Goal: Navigation & Orientation: Find specific page/section

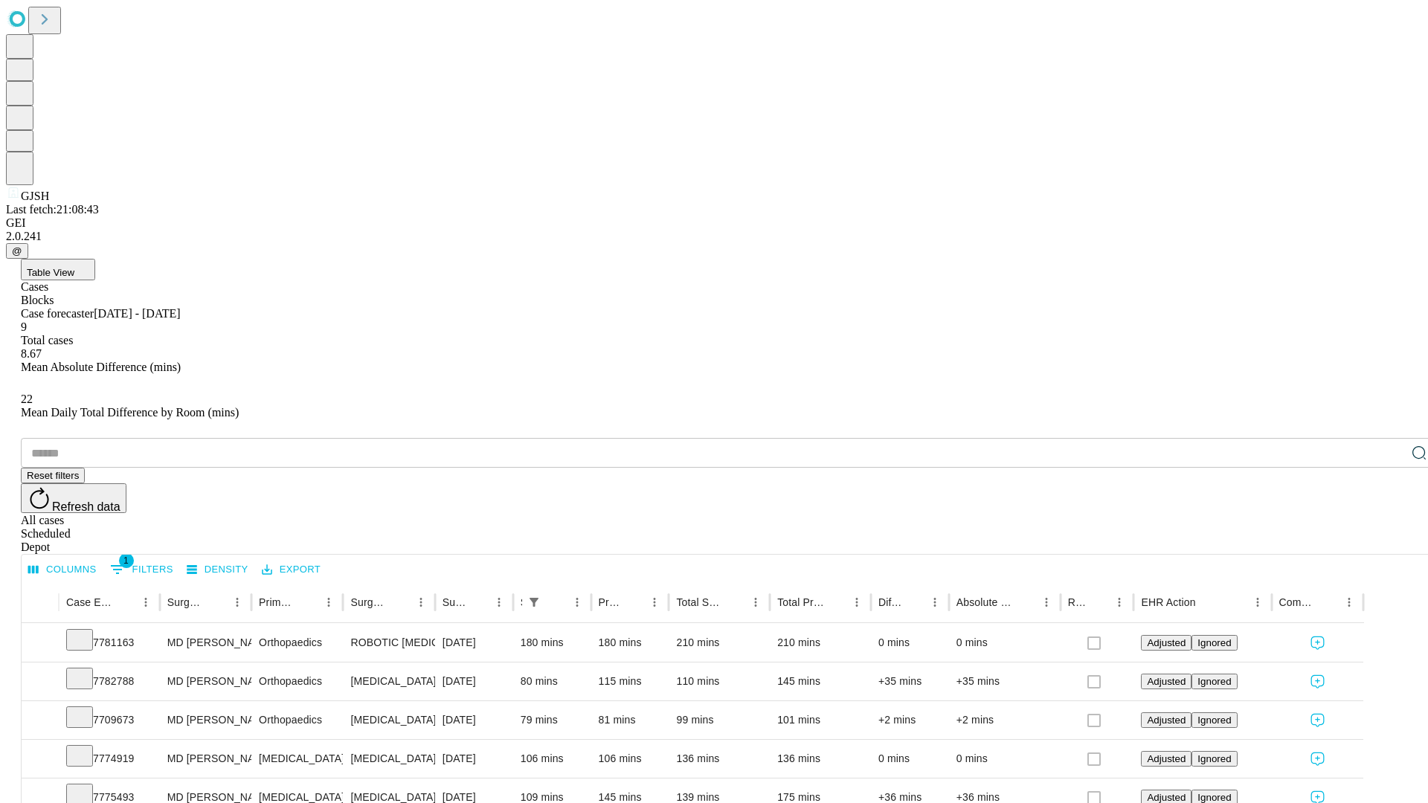
click at [74, 267] on span "Table View" at bounding box center [51, 272] width 48 height 11
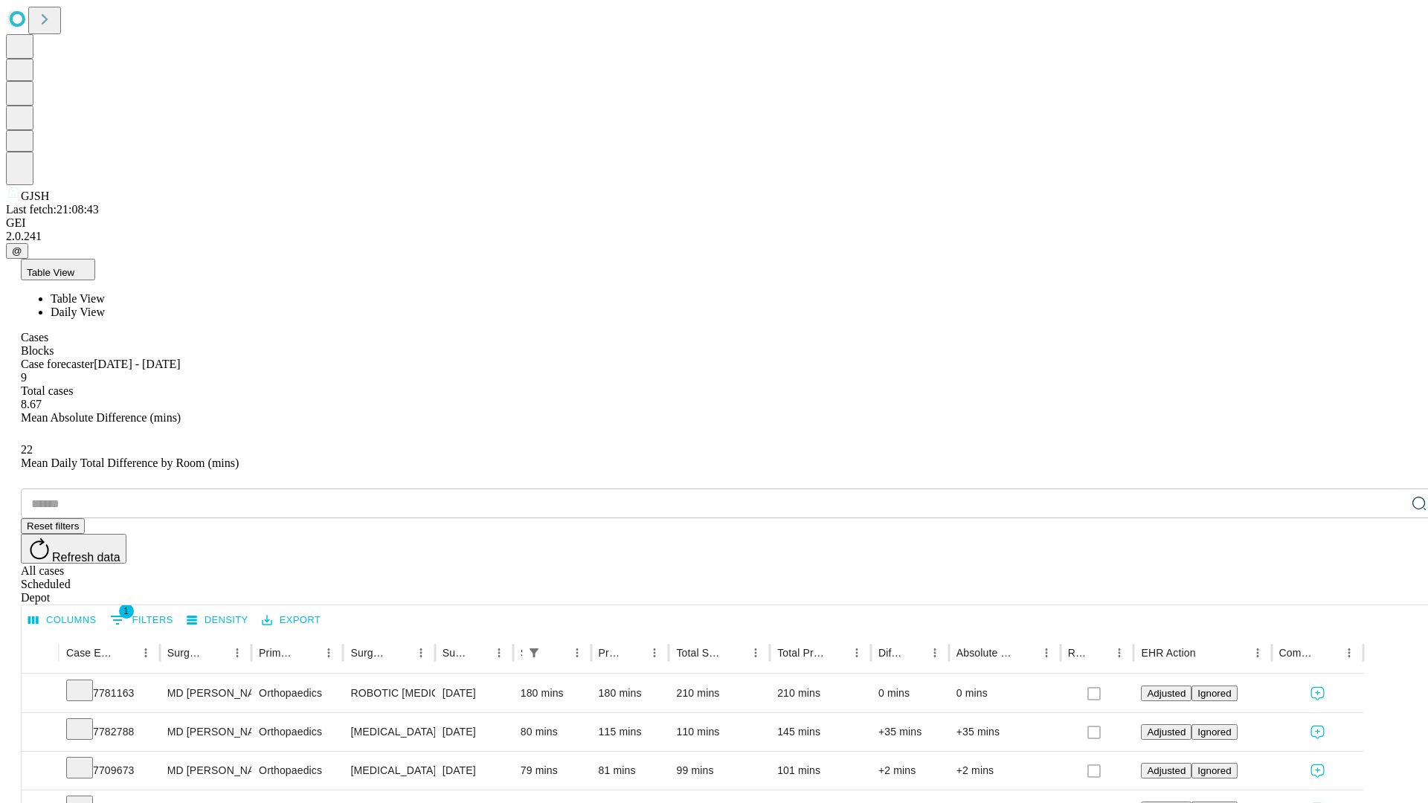
click at [105, 306] on span "Daily View" at bounding box center [78, 312] width 54 height 13
